Goal: Browse casually

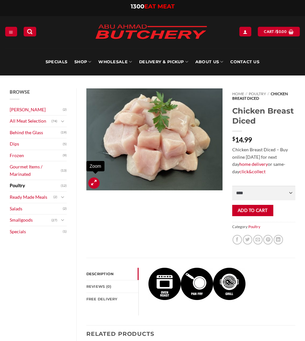
click at [92, 182] on link "Zoom" at bounding box center [93, 183] width 11 height 11
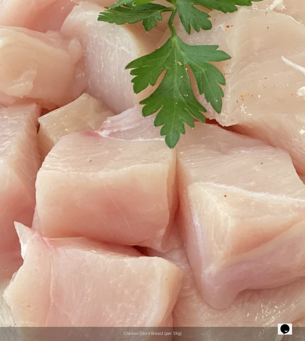
click at [185, 70] on img "Full screen image" at bounding box center [138, 188] width 827 height 620
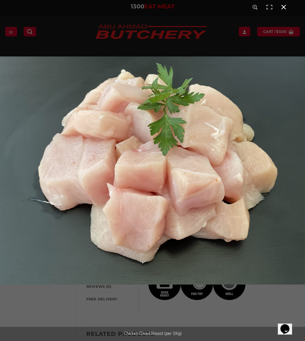
click at [283, 10] on button "Close (Esc)" at bounding box center [283, 7] width 14 height 14
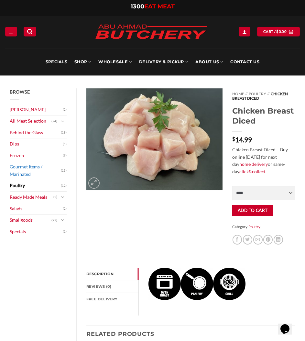
click at [36, 173] on link "Gourmet Items / Marinated" at bounding box center [35, 171] width 51 height 18
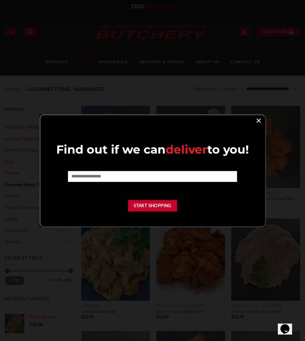
click at [259, 121] on link "×" at bounding box center [258, 120] width 9 height 9
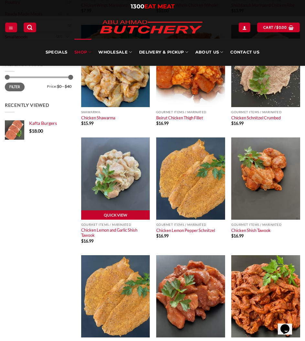
scroll to position [291, 0]
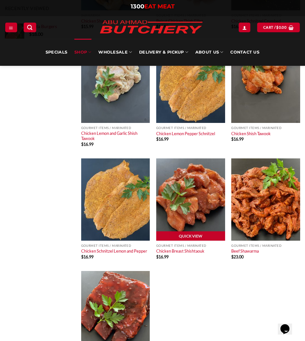
click at [201, 204] on img at bounding box center [190, 200] width 69 height 82
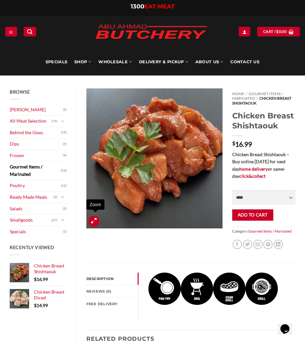
click at [94, 220] on icon "Zoom" at bounding box center [93, 221] width 5 height 6
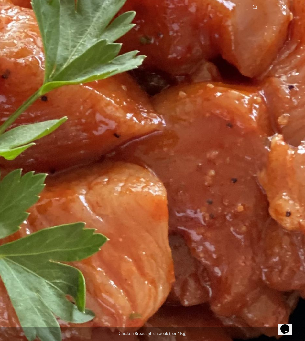
click at [162, 203] on img "Full screen image" at bounding box center [97, 195] width 801 height 827
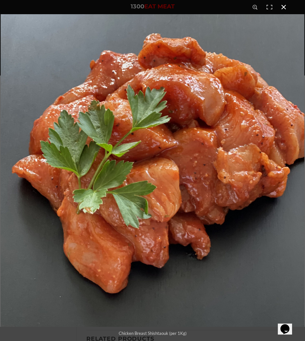
click at [284, 7] on button "Close (Esc)" at bounding box center [283, 7] width 14 height 14
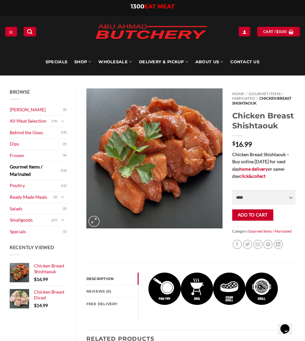
click at [26, 168] on link "Gourmet Items / Marinated" at bounding box center [35, 171] width 51 height 18
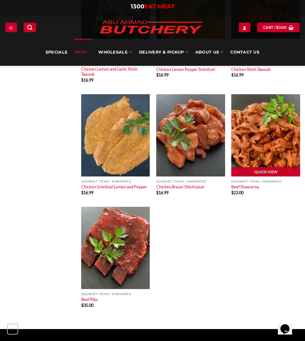
scroll to position [355, 0]
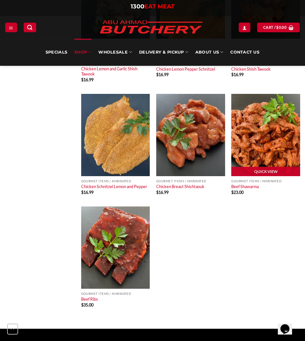
click at [262, 150] on img at bounding box center [265, 135] width 69 height 82
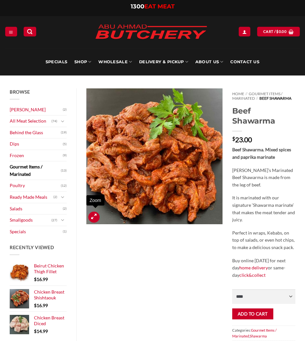
click at [96, 214] on icon "Zoom" at bounding box center [93, 217] width 5 height 6
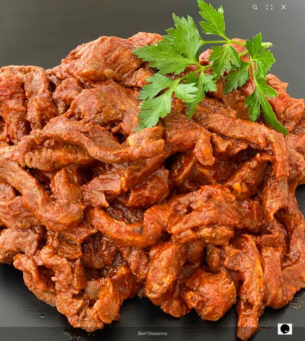
click at [203, 112] on img "Full screen image" at bounding box center [150, 172] width 349 height 349
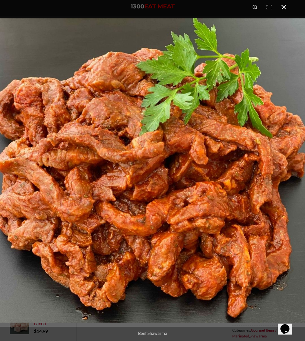
click at [287, 11] on button "Close (Esc)" at bounding box center [283, 7] width 14 height 14
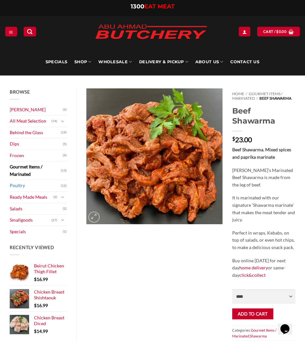
click at [26, 189] on link "Poultry" at bounding box center [35, 185] width 51 height 11
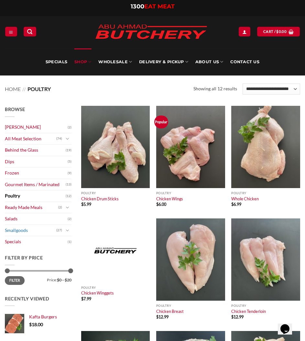
click at [35, 229] on link "Smallgoods" at bounding box center [30, 230] width 51 height 11
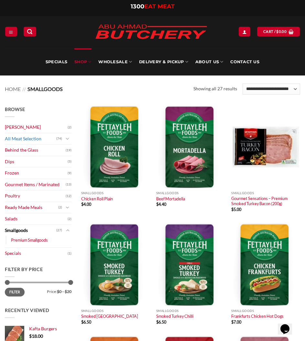
click at [48, 136] on link "All Meat Selection" at bounding box center [30, 138] width 51 height 11
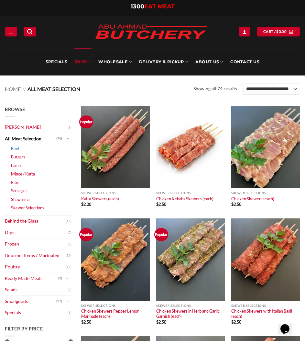
click at [18, 146] on link "Beef" at bounding box center [15, 148] width 8 height 8
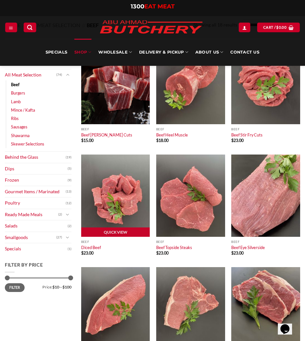
scroll to position [32, 0]
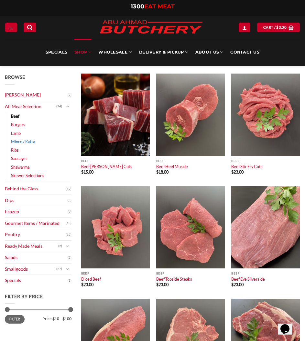
click at [33, 141] on link "Mince / Kafta" at bounding box center [23, 142] width 24 height 8
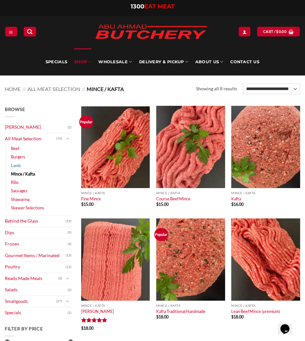
click at [17, 166] on link "Lamb" at bounding box center [16, 166] width 10 height 8
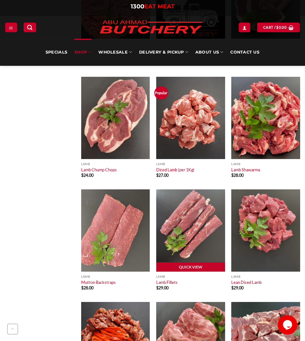
scroll to position [581, 0]
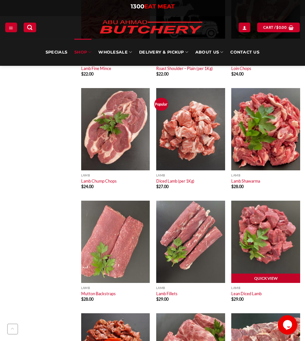
click at [274, 241] on img at bounding box center [265, 242] width 69 height 82
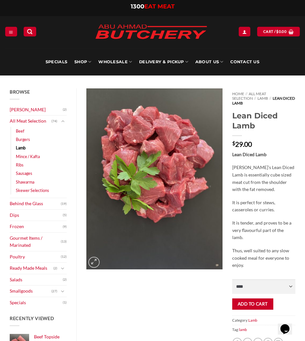
click at [100, 257] on div at bounding box center [93, 263] width 14 height 13
click at [96, 259] on icon "Zoom" at bounding box center [93, 262] width 5 height 6
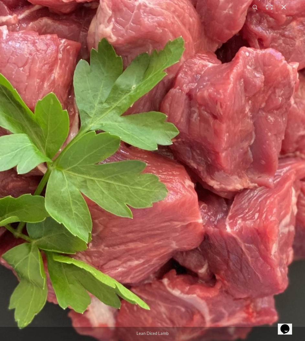
click at [192, 64] on img "Full screen image" at bounding box center [153, 166] width 620 height 827
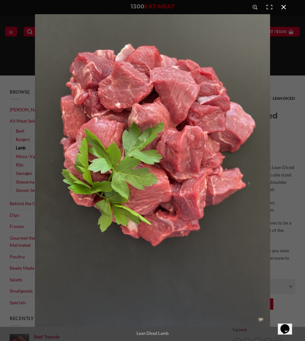
click at [287, 8] on button "Close (Esc)" at bounding box center [283, 7] width 14 height 14
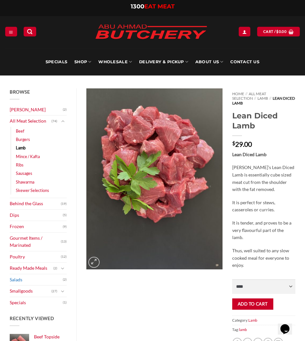
click at [24, 282] on link "Salads" at bounding box center [36, 280] width 53 height 11
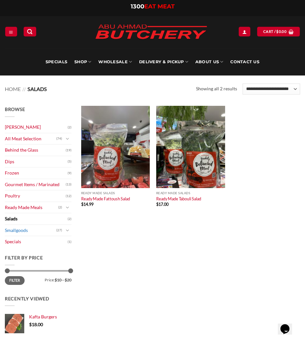
click at [26, 230] on link "Smallgoods" at bounding box center [30, 230] width 51 height 11
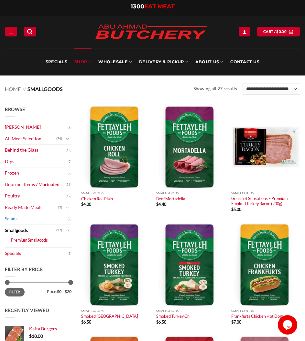
click at [19, 218] on link "Salads" at bounding box center [36, 219] width 63 height 11
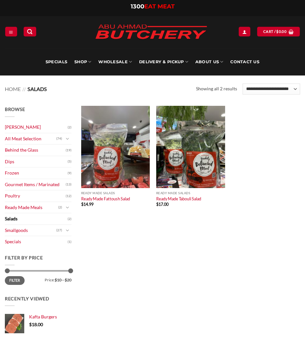
click at [28, 210] on link "Ready Made Meals" at bounding box center [31, 207] width 53 height 11
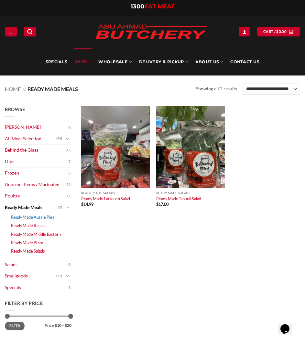
click at [23, 218] on link "Ready Made Aussie Pies" at bounding box center [32, 217] width 43 height 8
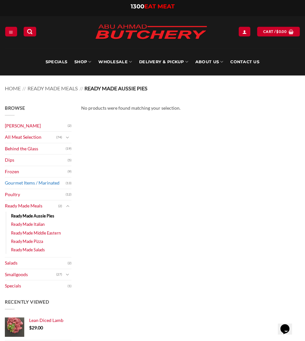
click at [23, 183] on link "Gourmet Items / Marinated" at bounding box center [35, 183] width 61 height 11
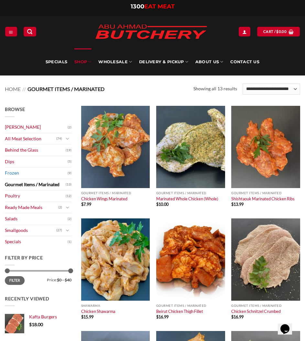
click at [21, 172] on link "Frozen" at bounding box center [36, 173] width 63 height 11
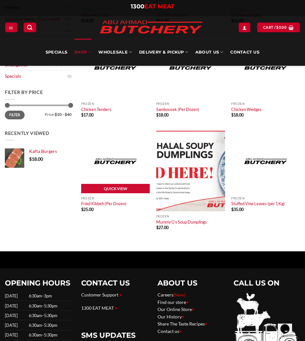
scroll to position [97, 0]
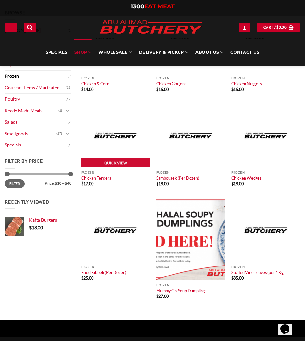
click at [119, 148] on img at bounding box center [115, 136] width 69 height 64
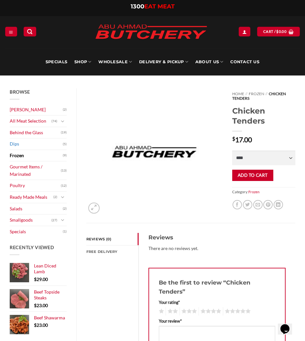
click at [34, 143] on link "Dips" at bounding box center [36, 144] width 53 height 11
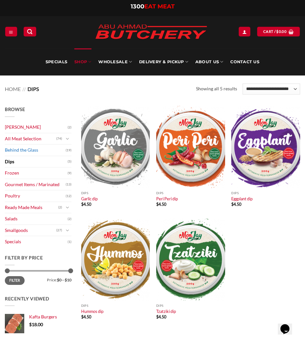
click at [29, 151] on link "Behind the Glass" at bounding box center [35, 150] width 61 height 11
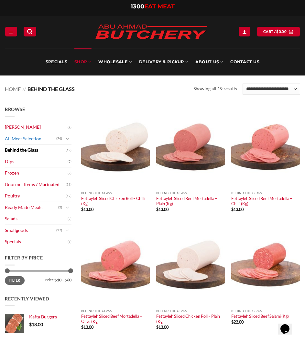
click at [36, 141] on link "All Meat Selection" at bounding box center [30, 138] width 51 height 11
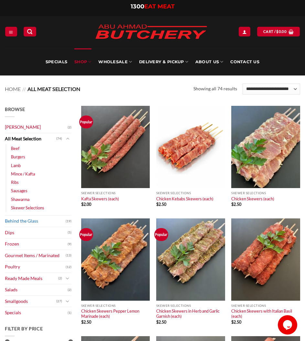
click at [19, 218] on link "Behind the Glass" at bounding box center [35, 221] width 61 height 11
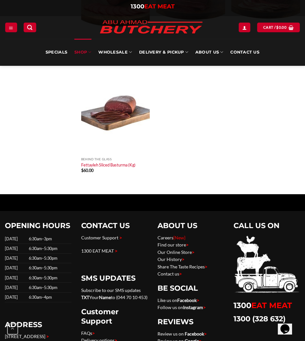
scroll to position [743, 0]
